Goal: Task Accomplishment & Management: Manage account settings

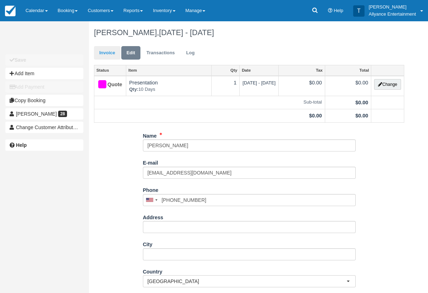
click at [103, 53] on link "Invoice" at bounding box center [107, 53] width 27 height 14
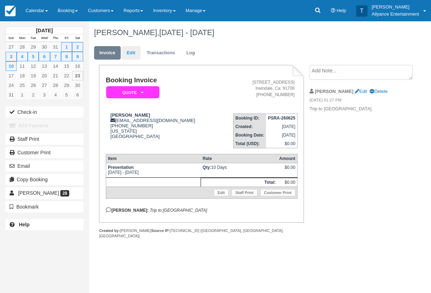
click at [132, 52] on link "Edit" at bounding box center [130, 53] width 19 height 14
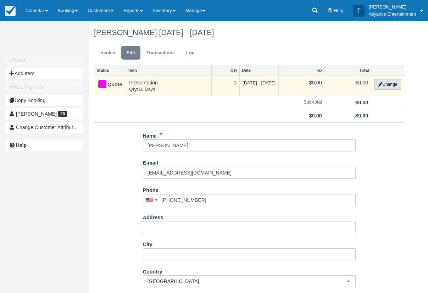
click at [390, 83] on button "Change" at bounding box center [387, 84] width 27 height 11
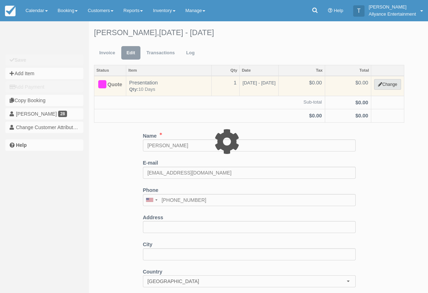
select select "86"
type input "0.00"
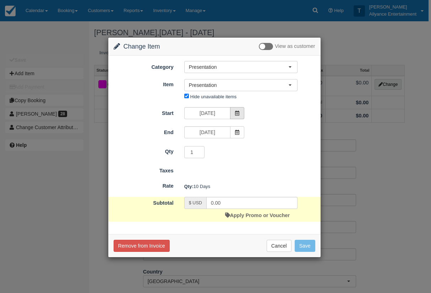
click at [240, 111] on span at bounding box center [237, 113] width 14 height 12
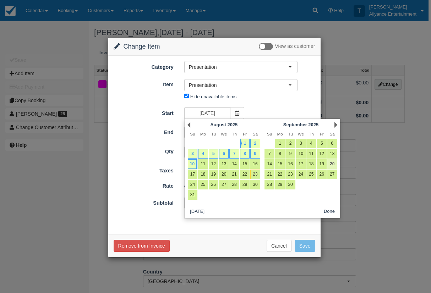
click at [330, 162] on link "20" at bounding box center [332, 164] width 10 height 10
type input "09/20/25"
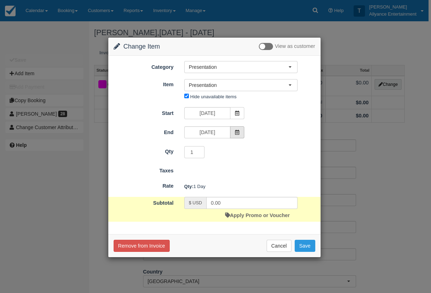
click at [234, 128] on span at bounding box center [237, 132] width 14 height 12
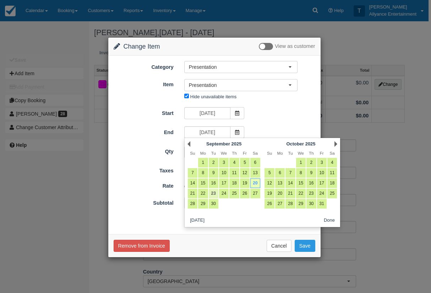
click at [214, 190] on link "23" at bounding box center [214, 194] width 10 height 10
type input "09/23/25"
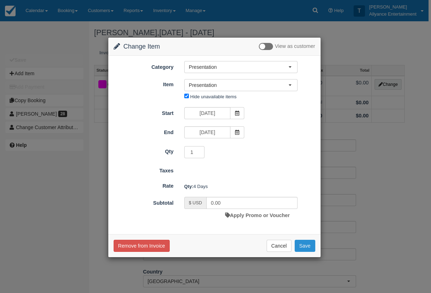
click at [310, 243] on button "Save" at bounding box center [304, 246] width 21 height 12
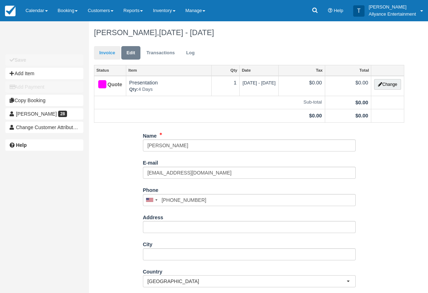
click at [107, 52] on link "Invoice" at bounding box center [107, 53] width 27 height 14
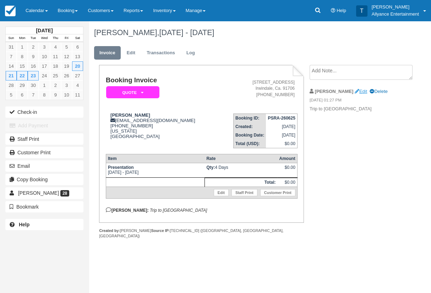
click at [354, 89] on link "Edit" at bounding box center [360, 91] width 12 height 5
type textarea "Trip to [GEOGRAPHIC_DATA]"
checkbox input "true"
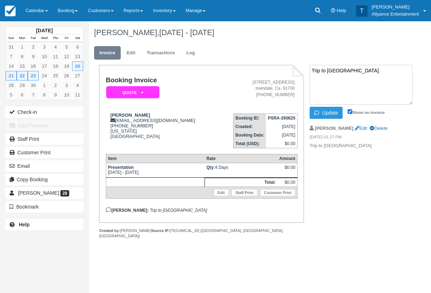
drag, startPoint x: 351, startPoint y: 72, endPoint x: 303, endPoint y: 70, distance: 47.5
click at [303, 70] on div "Booking Invoice Quote   Paid Reserved Cancelled Deposit Presentation Pending Cl…" at bounding box center [250, 159] width 323 height 189
type textarea "[PERSON_NAME]"
click at [324, 113] on button "Update" at bounding box center [325, 113] width 33 height 12
